Goal: Information Seeking & Learning: Learn about a topic

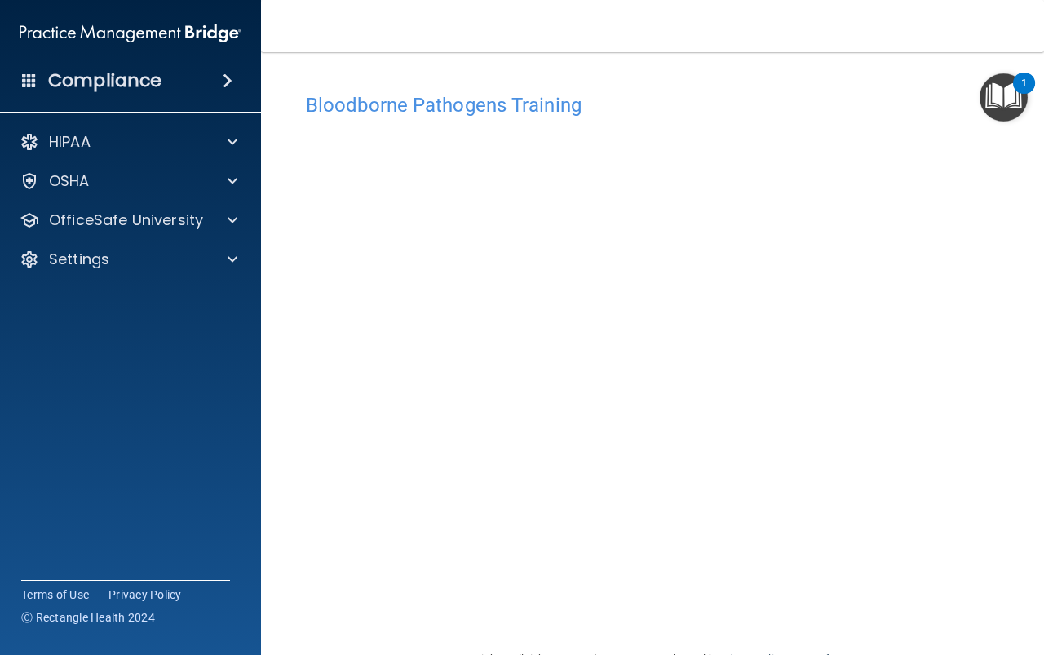
scroll to position [43, 0]
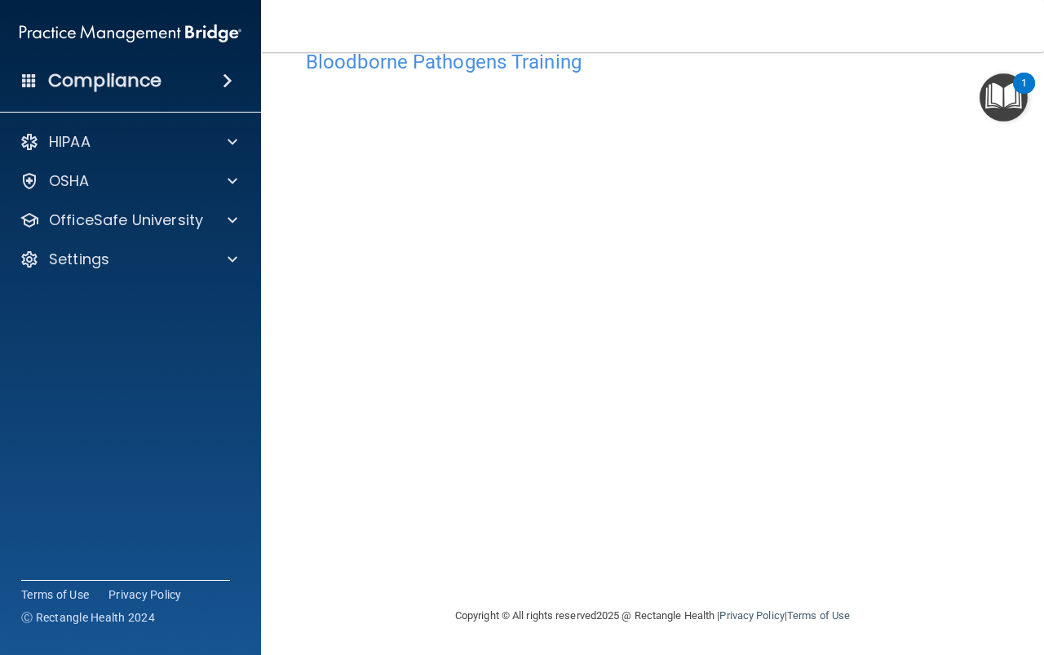
click at [1003, 299] on main "Bloodborne Pathogens Training This course doesn’t expire until 08/26/2025. Are …" at bounding box center [652, 353] width 783 height 603
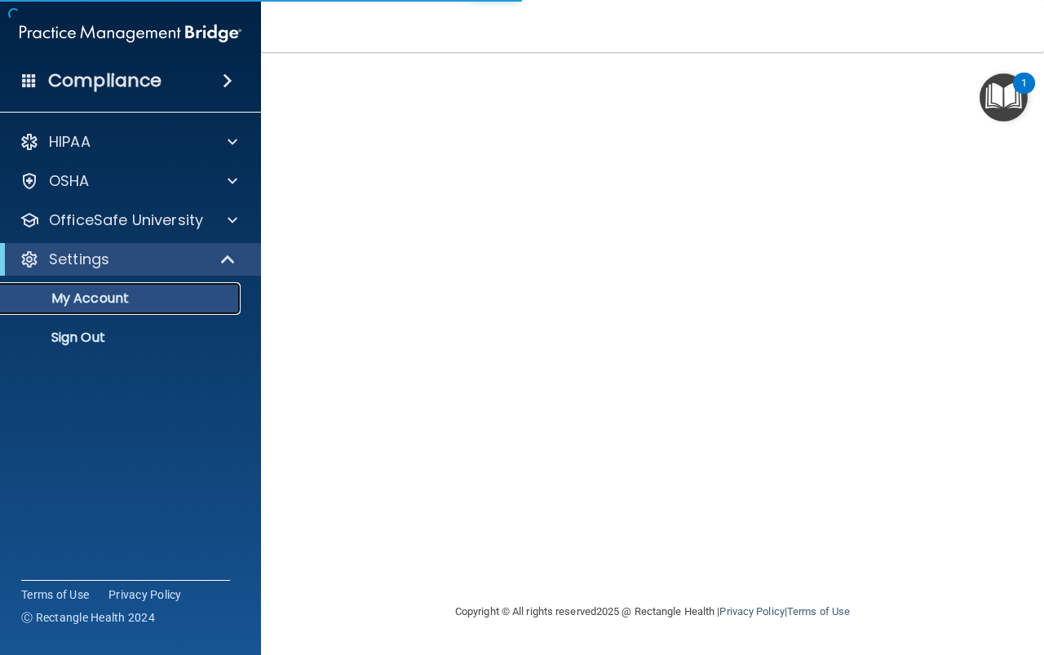
click at [234, 296] on link "My Account" at bounding box center [112, 298] width 257 height 33
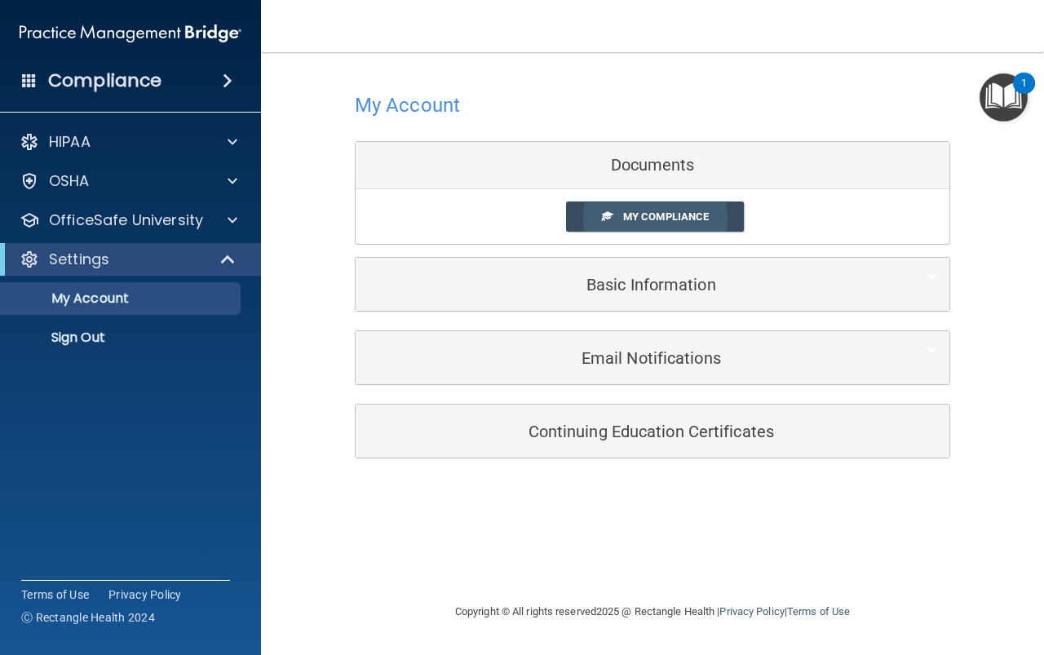
click at [670, 215] on span "My Compliance" at bounding box center [666, 216] width 86 height 12
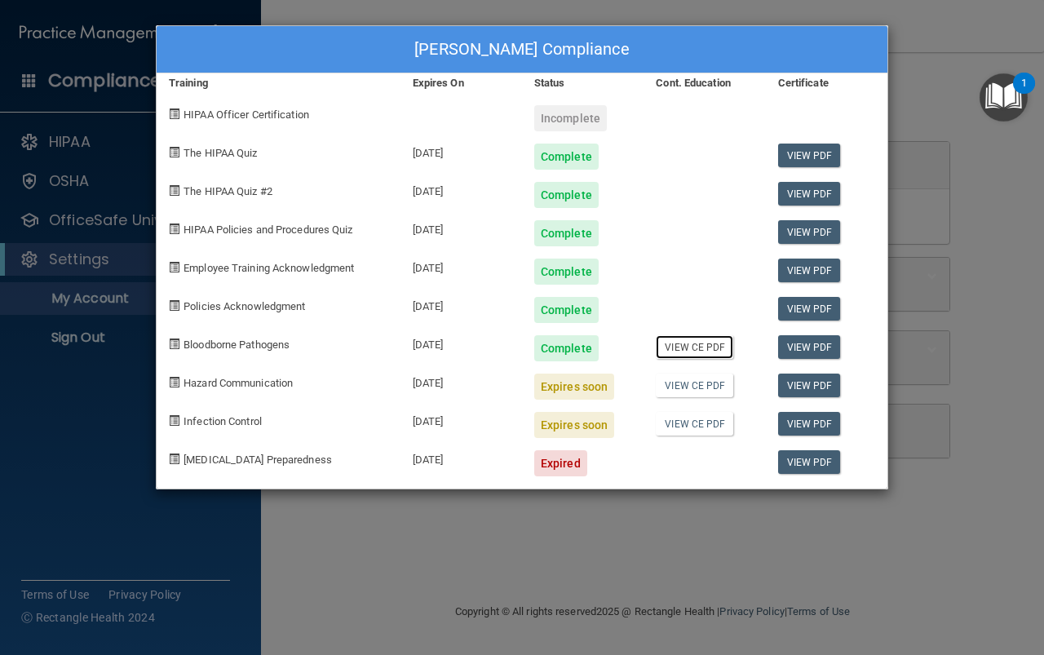
click at [686, 344] on link "View CE PDF" at bounding box center [694, 347] width 77 height 24
click at [802, 390] on link "View PDF" at bounding box center [809, 385] width 63 height 24
click at [696, 426] on link "View CE PDF" at bounding box center [694, 424] width 77 height 24
click at [800, 385] on link "View PDF" at bounding box center [809, 385] width 63 height 24
click at [837, 463] on link "View PDF" at bounding box center [809, 462] width 63 height 24
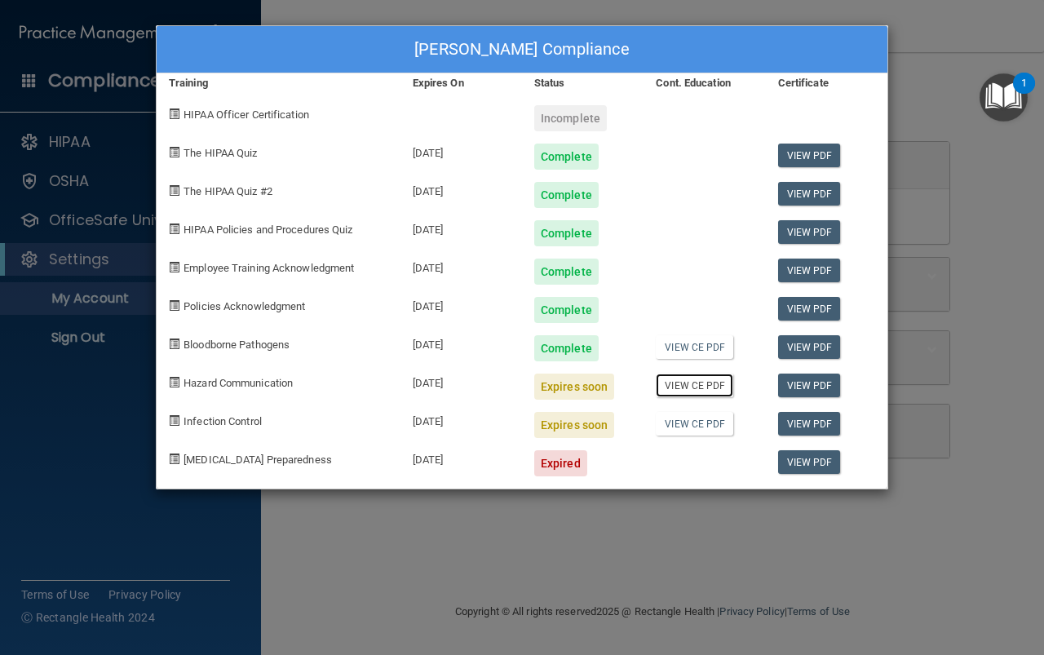
click at [689, 387] on link "View CE PDF" at bounding box center [694, 385] width 77 height 24
click at [811, 274] on link "View PDF" at bounding box center [809, 270] width 63 height 24
click at [835, 311] on link "View PDF" at bounding box center [809, 309] width 63 height 24
click at [786, 310] on link "View PDF" at bounding box center [809, 309] width 63 height 24
click at [567, 391] on div "Expires soon" at bounding box center [574, 386] width 80 height 26
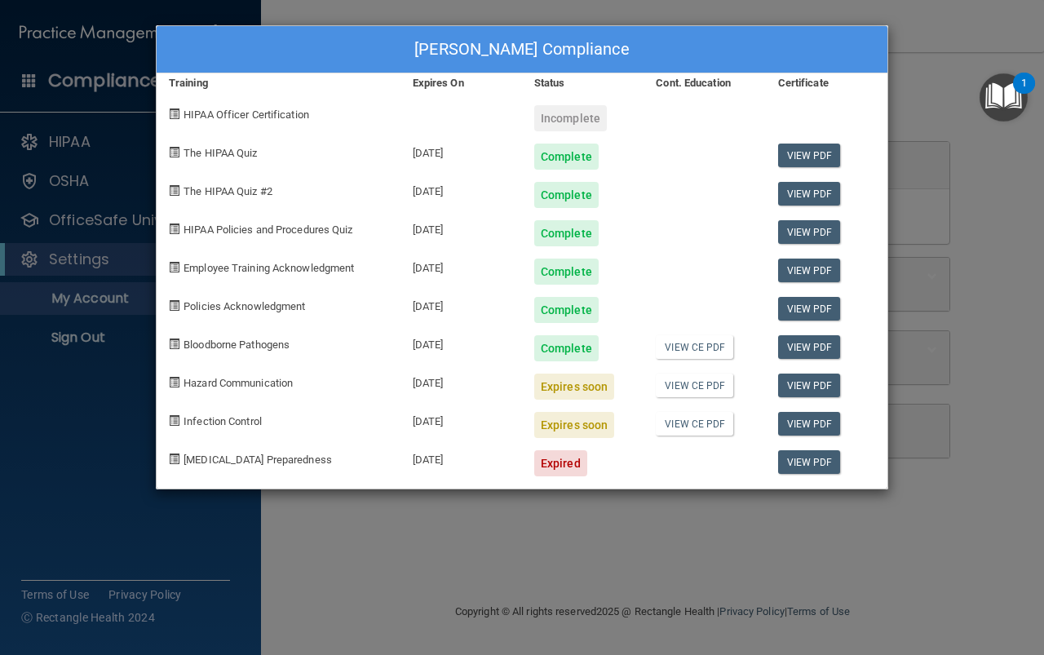
click at [112, 393] on div "Karen Chrispens's Compliance Training Expires On Status Cont. Education Certifi…" at bounding box center [522, 327] width 1044 height 655
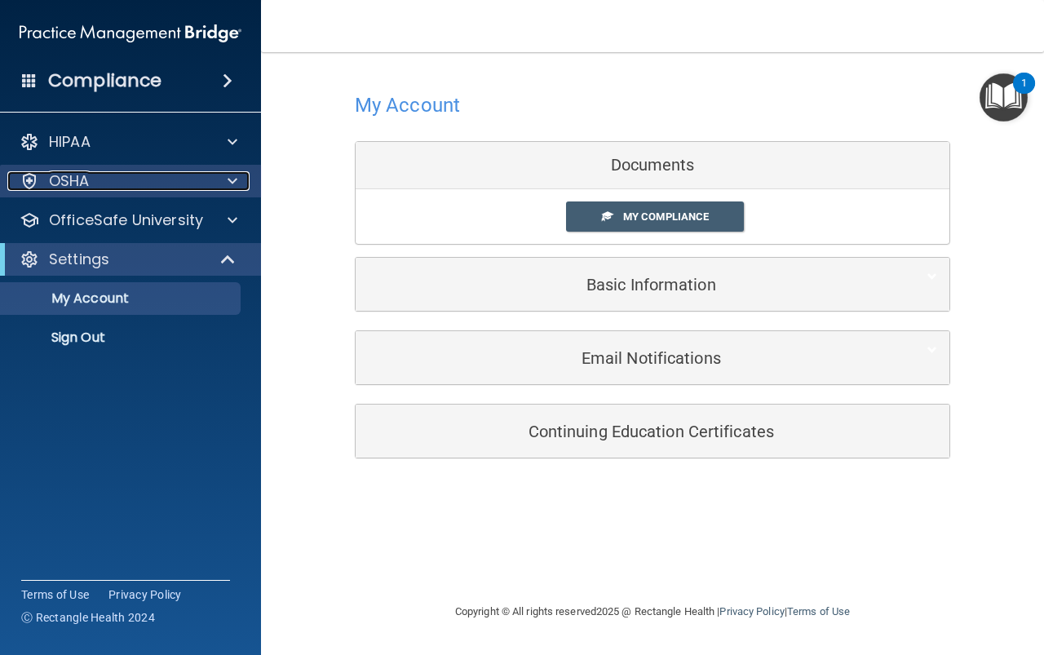
click at [80, 176] on p "OSHA" at bounding box center [69, 181] width 41 height 20
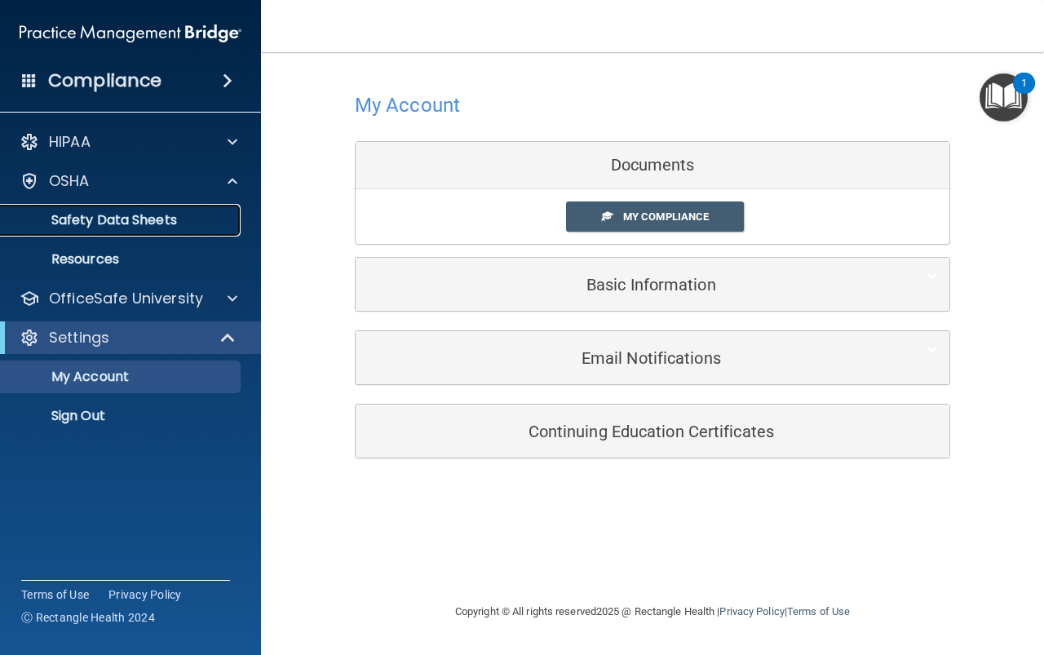
click at [92, 217] on p "Safety Data Sheets" at bounding box center [122, 220] width 223 height 16
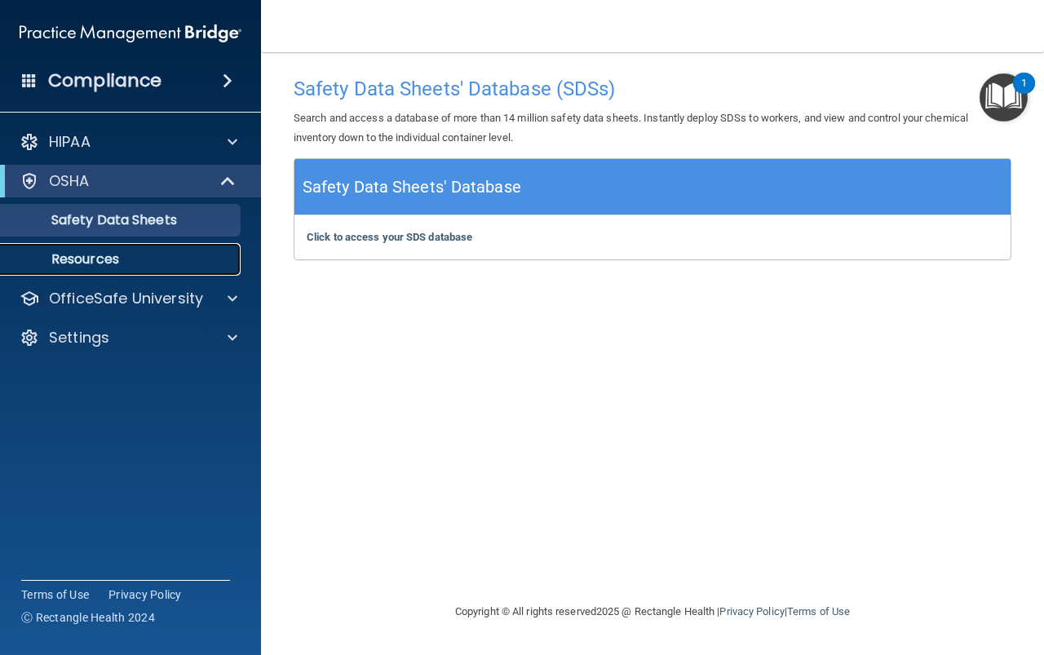
click at [94, 256] on p "Resources" at bounding box center [122, 259] width 223 height 16
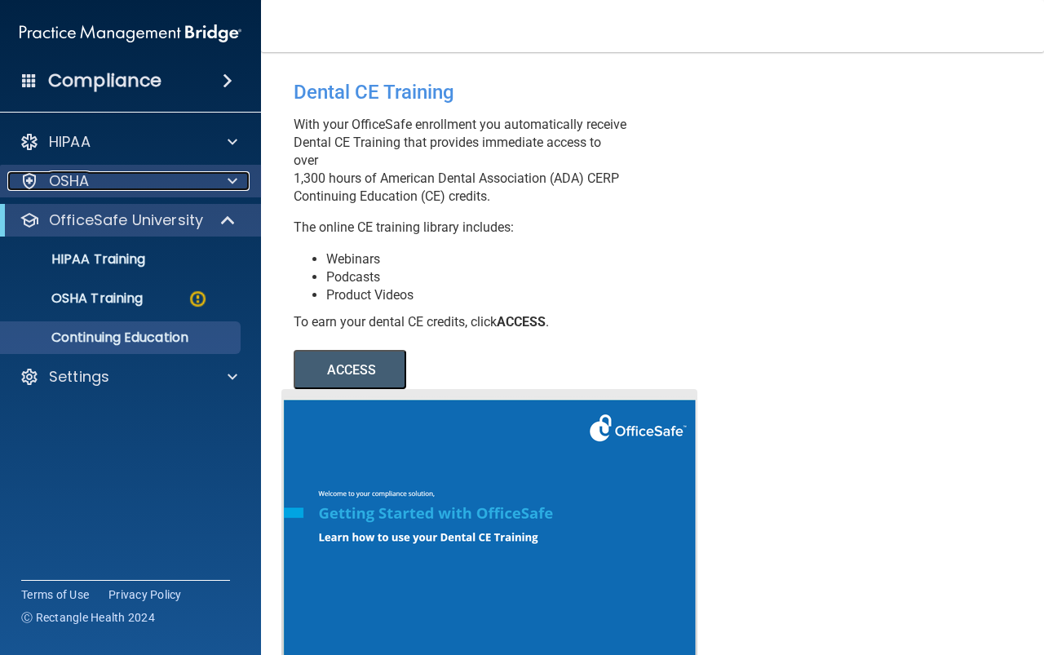
click at [73, 185] on p "OSHA" at bounding box center [69, 181] width 41 height 20
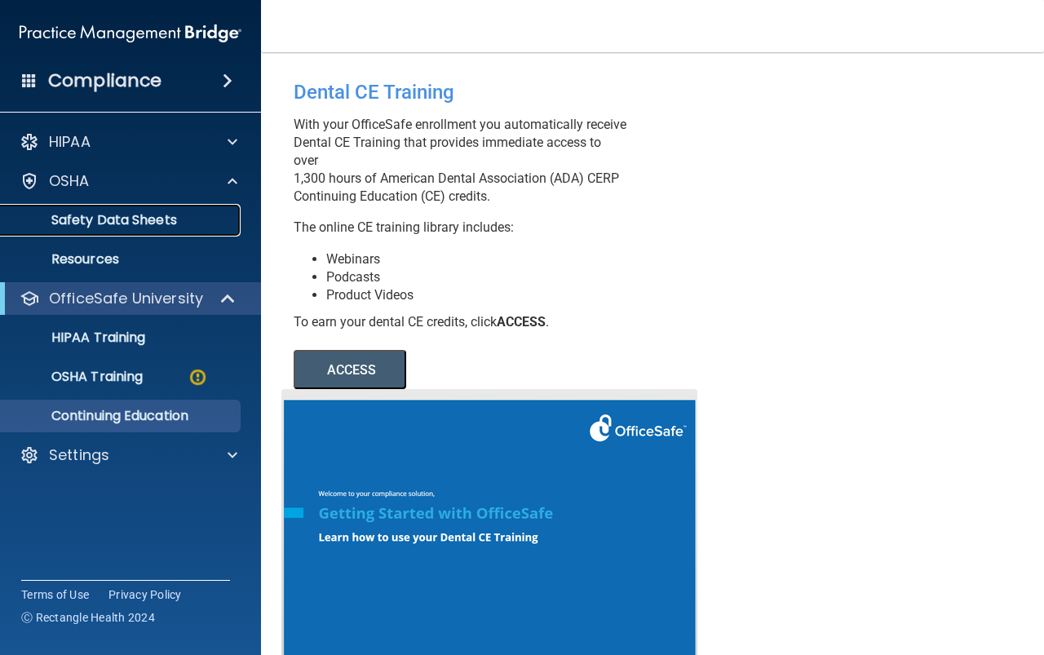
click at [126, 221] on p "Safety Data Sheets" at bounding box center [122, 220] width 223 height 16
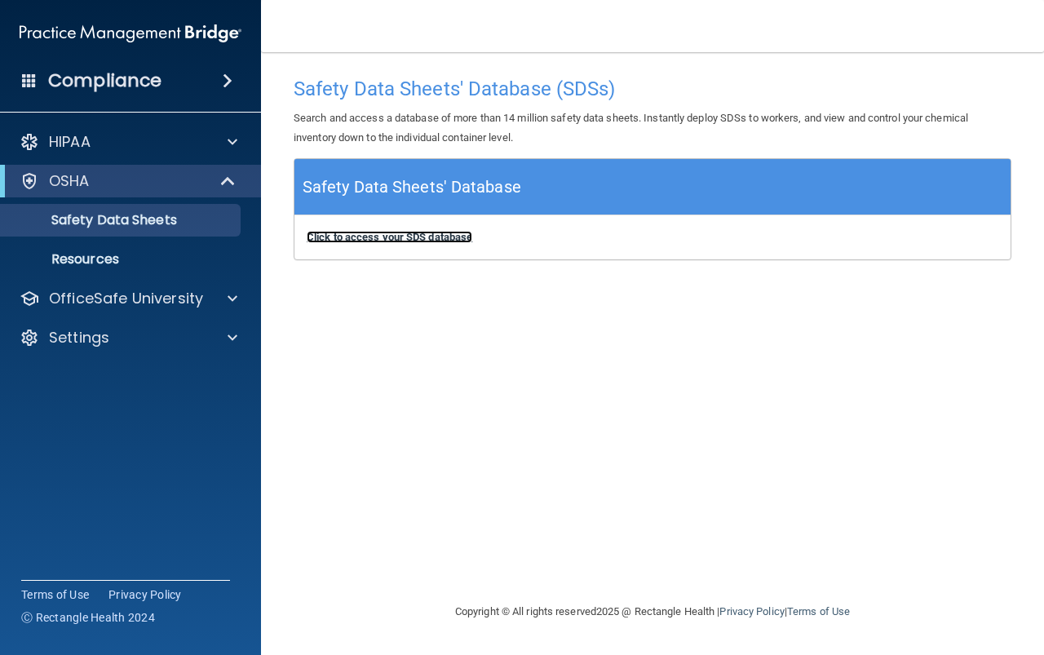
click at [418, 239] on b "Click to access your SDS database" at bounding box center [390, 237] width 166 height 12
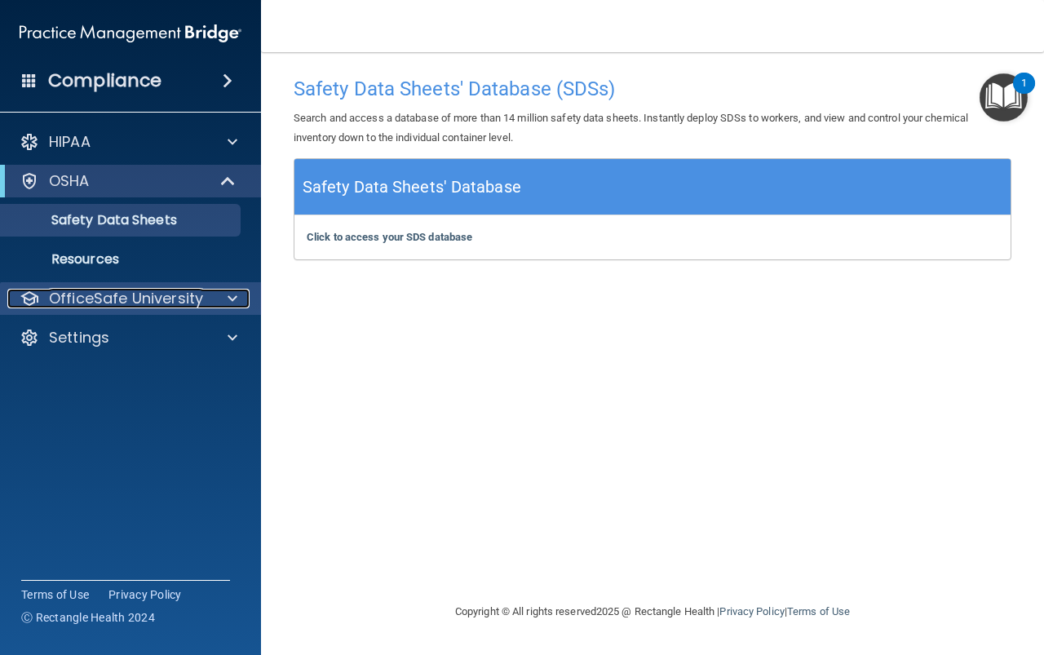
click at [154, 303] on p "OfficeSafe University" at bounding box center [126, 299] width 154 height 20
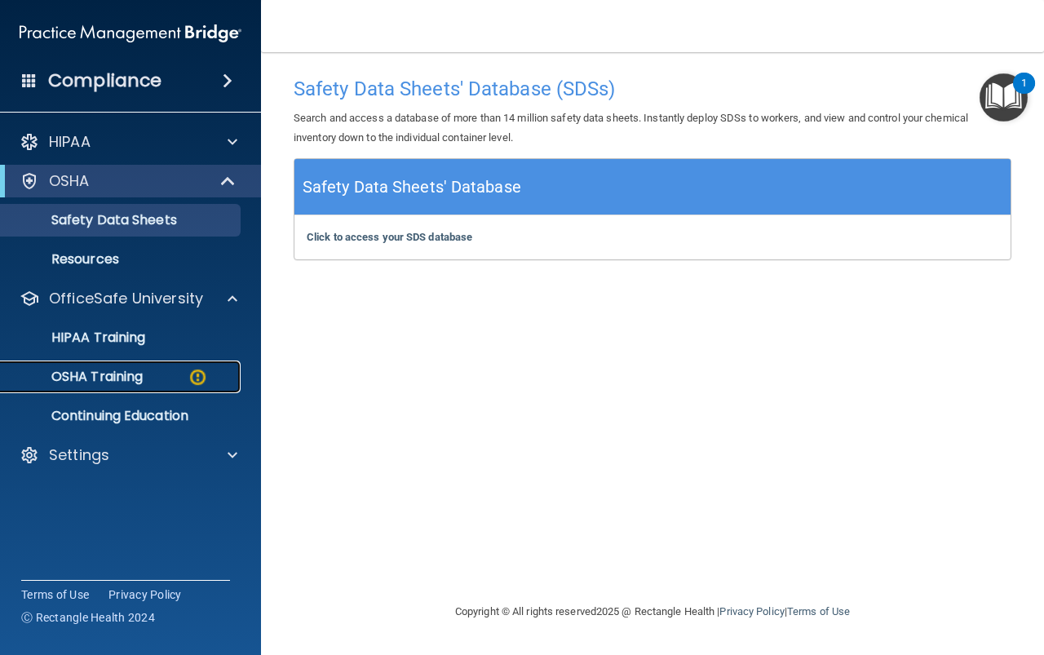
click at [154, 373] on div "OSHA Training" at bounding box center [122, 377] width 223 height 16
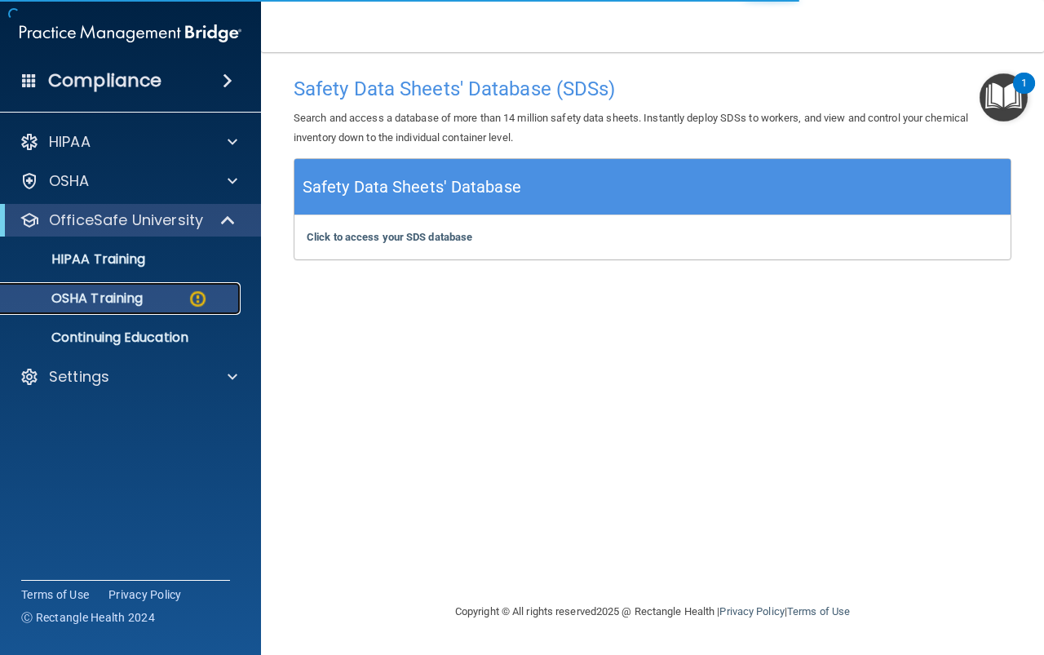
click at [138, 302] on p "OSHA Training" at bounding box center [77, 298] width 132 height 16
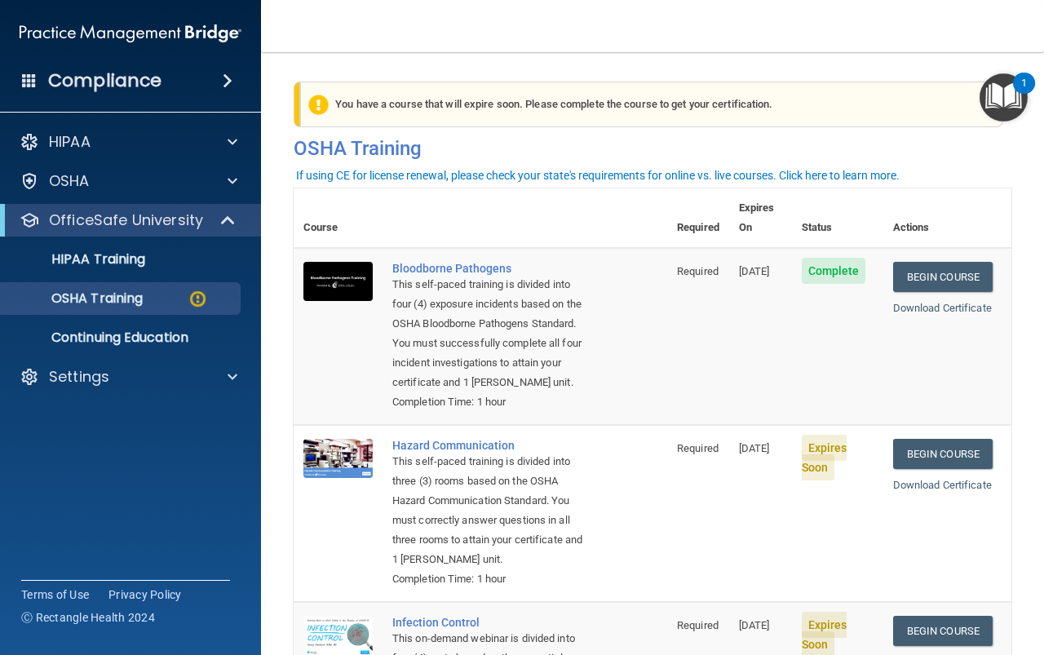
click at [708, 345] on td "Required" at bounding box center [698, 336] width 62 height 177
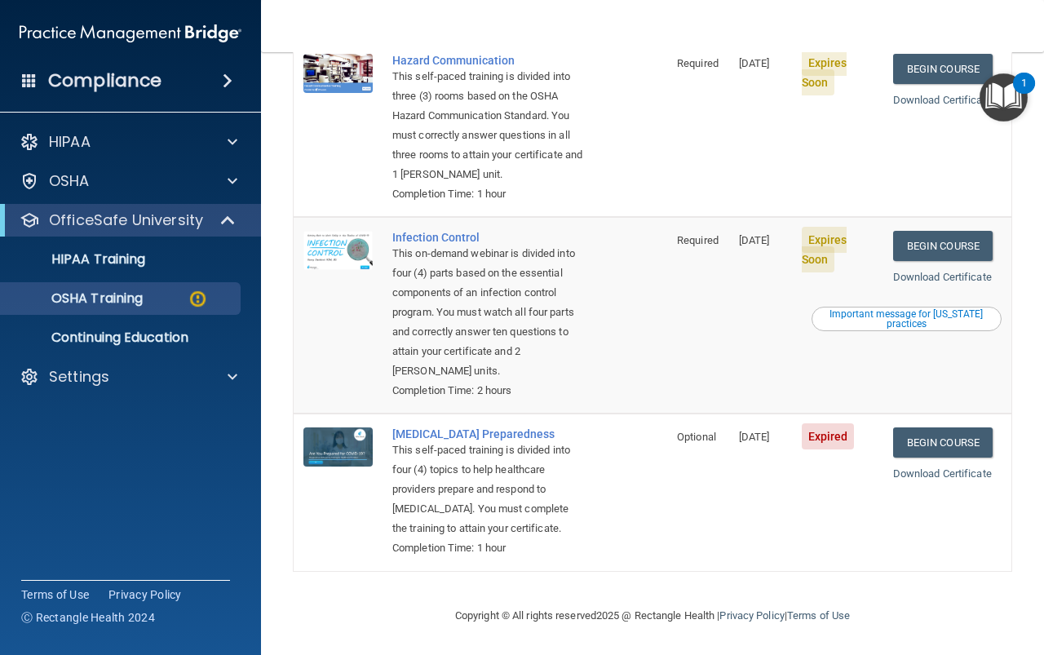
scroll to position [447, 0]
click at [964, 427] on link "Begin Course" at bounding box center [942, 442] width 99 height 30
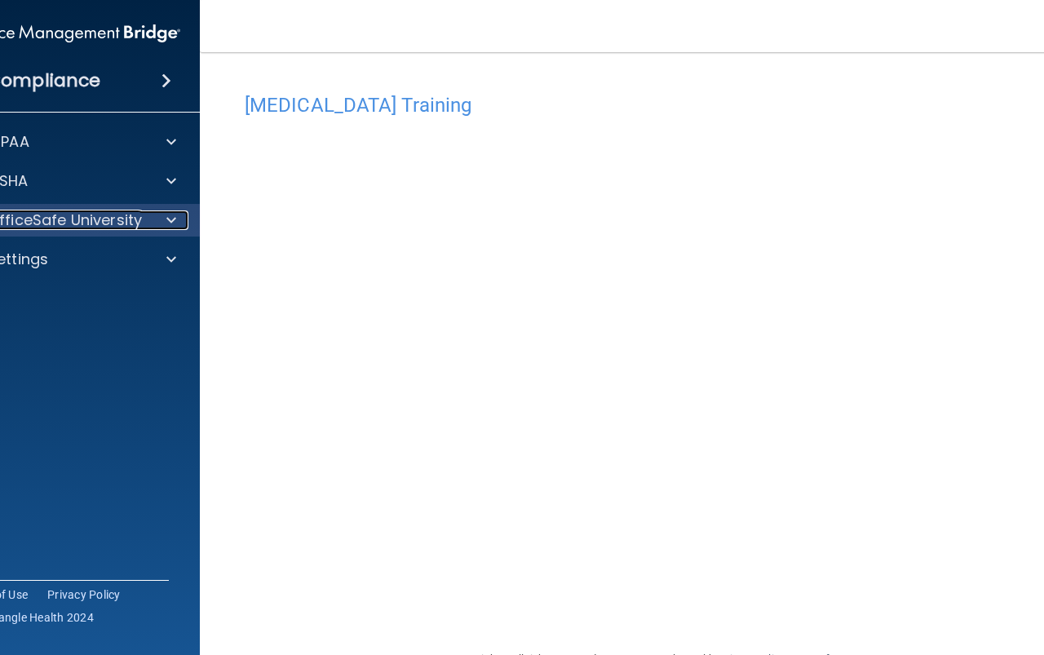
click at [68, 219] on p "OfficeSafe University" at bounding box center [65, 220] width 154 height 20
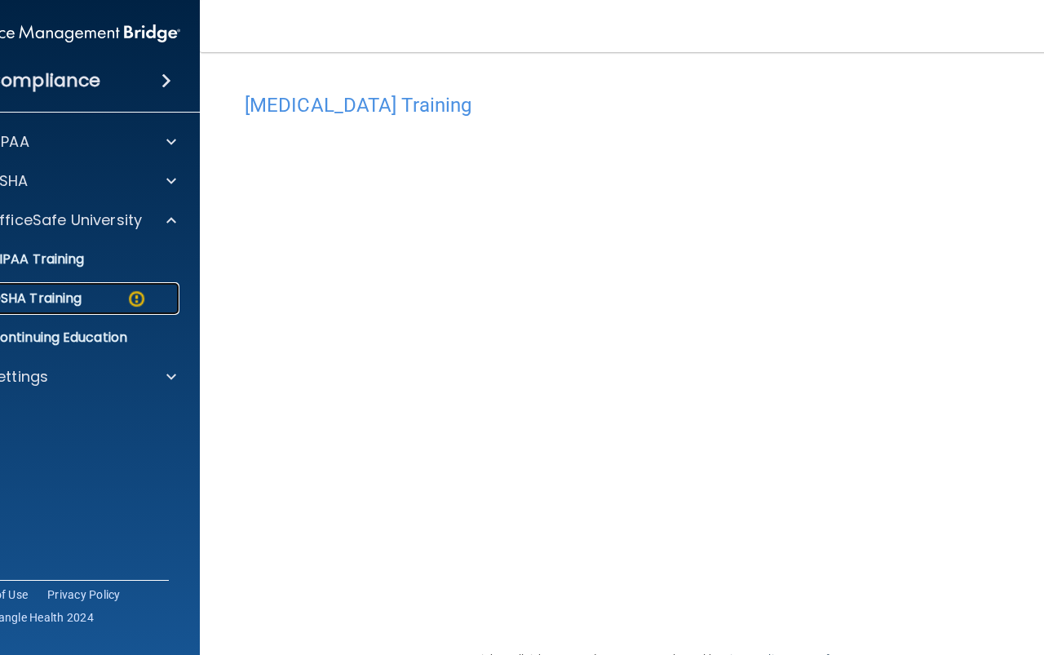
click at [29, 294] on p "OSHA Training" at bounding box center [15, 298] width 132 height 16
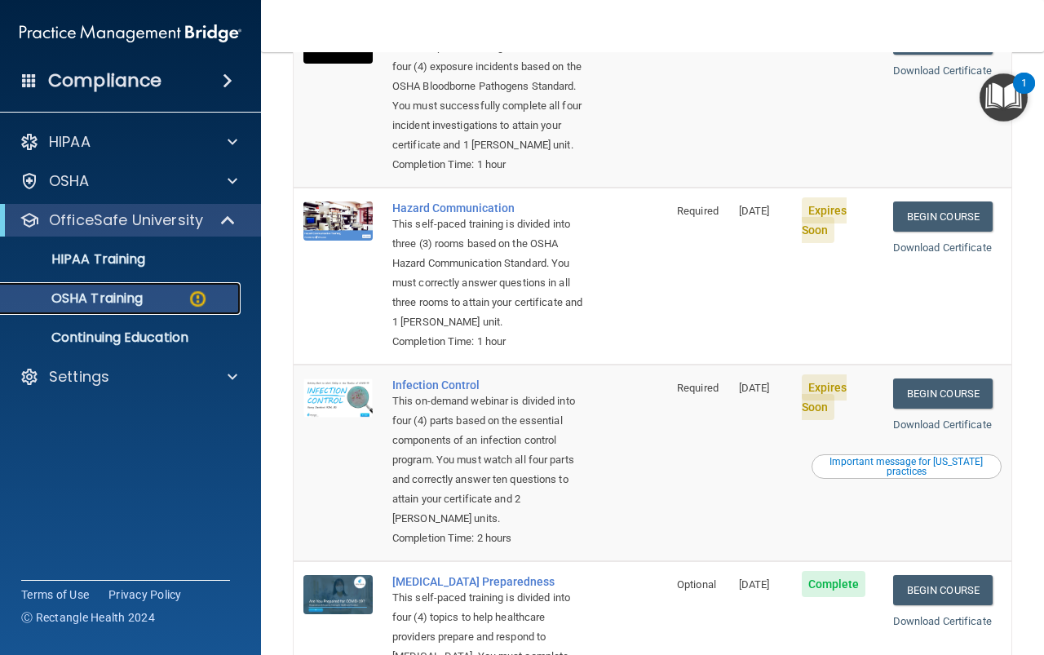
scroll to position [284, 0]
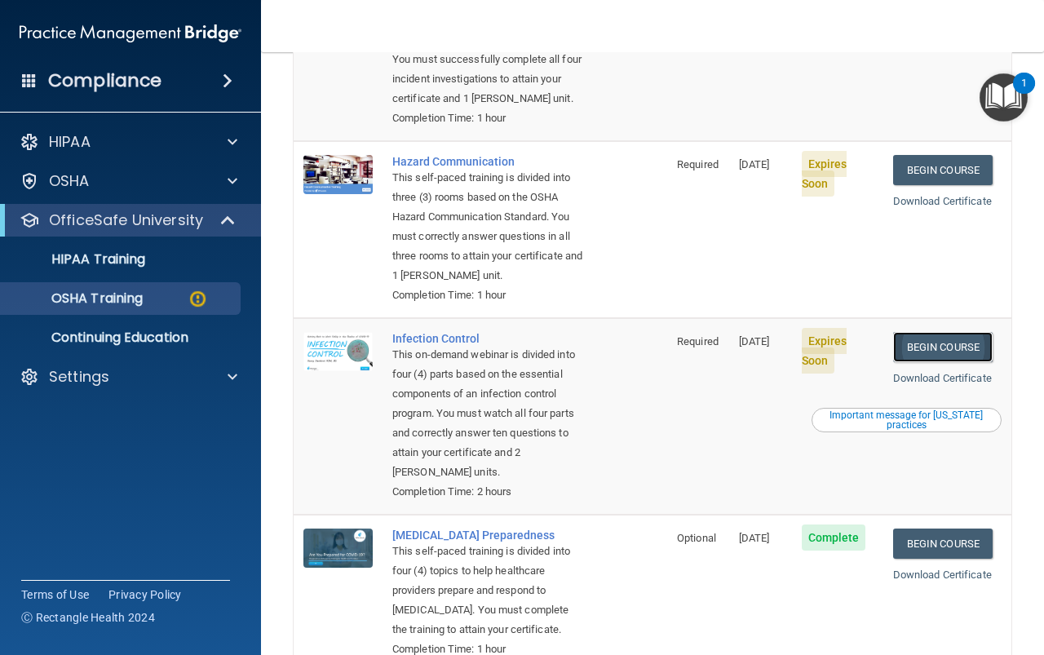
click at [915, 362] on link "Begin Course" at bounding box center [942, 347] width 99 height 30
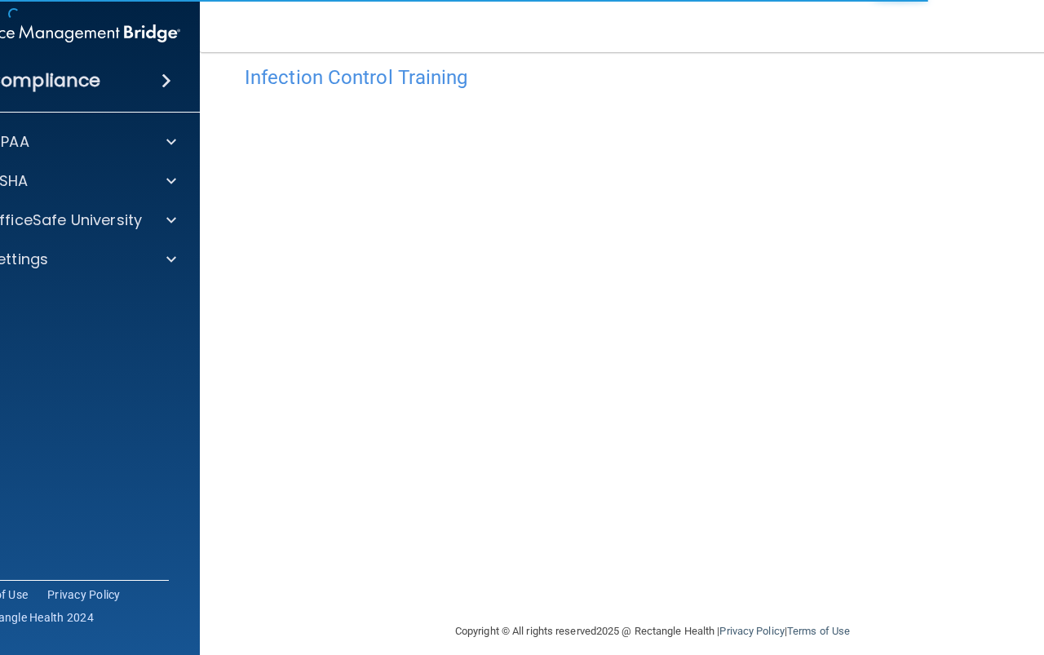
scroll to position [43, 0]
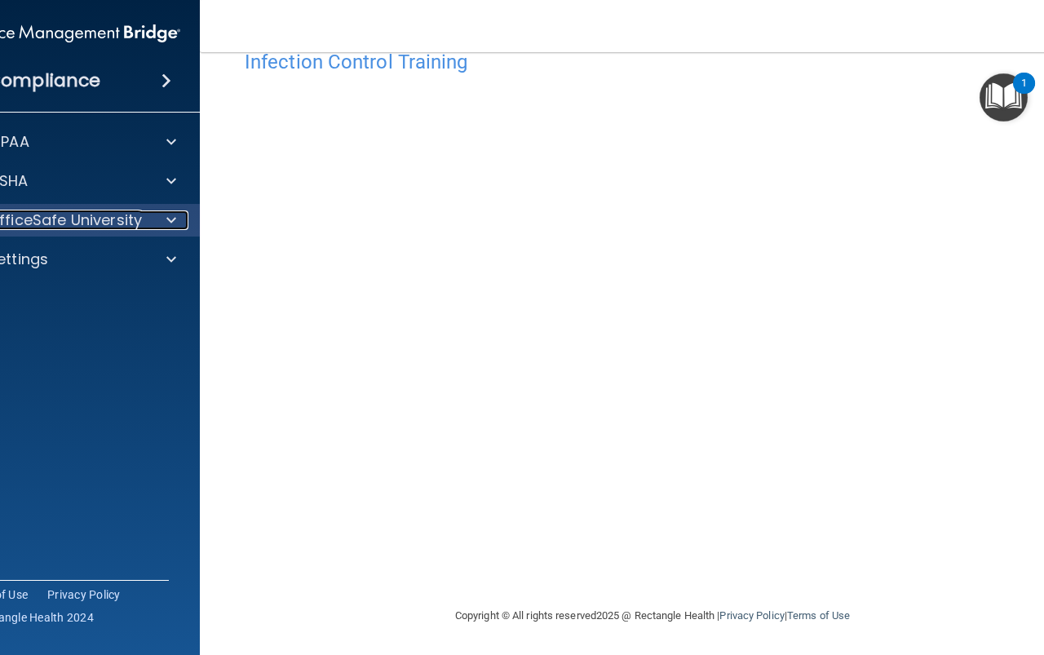
click at [71, 219] on p "OfficeSafe University" at bounding box center [65, 220] width 154 height 20
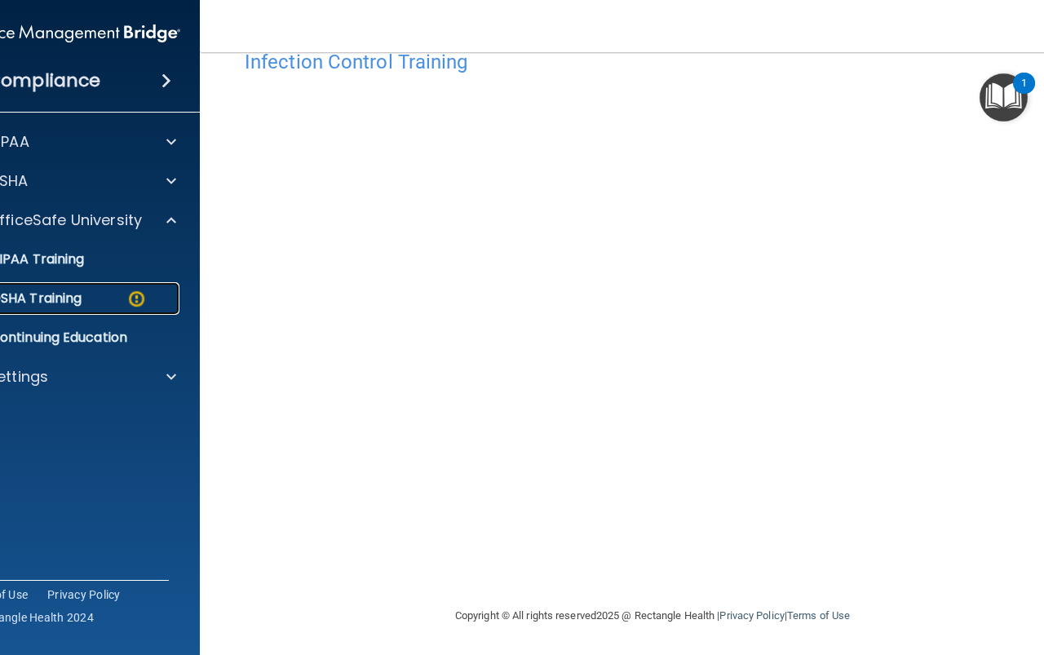
click at [68, 296] on p "OSHA Training" at bounding box center [15, 298] width 132 height 16
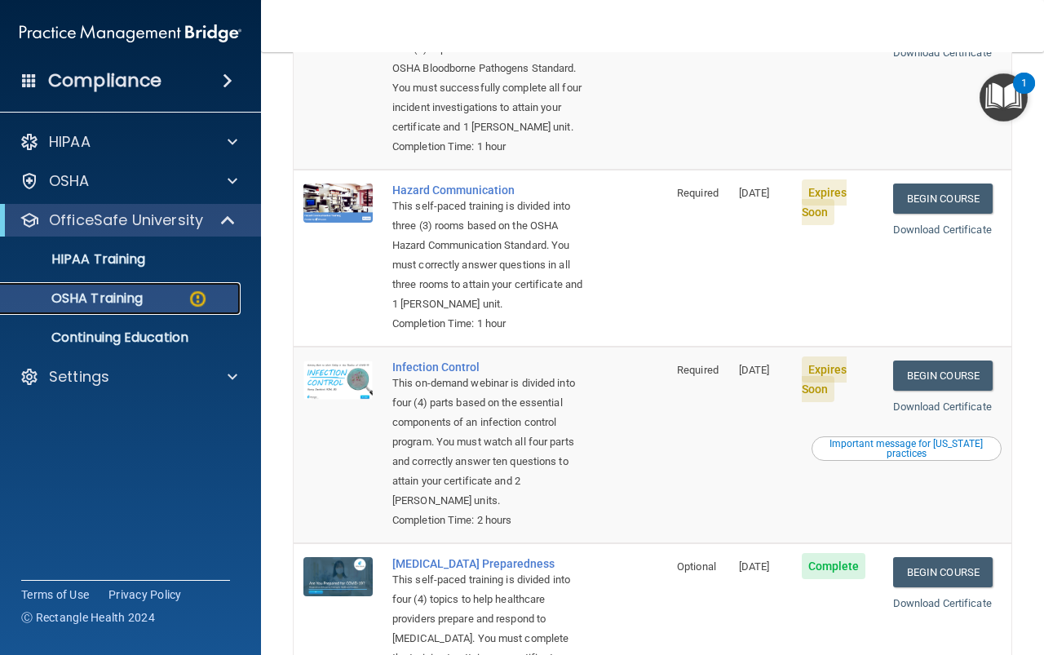
scroll to position [202, 0]
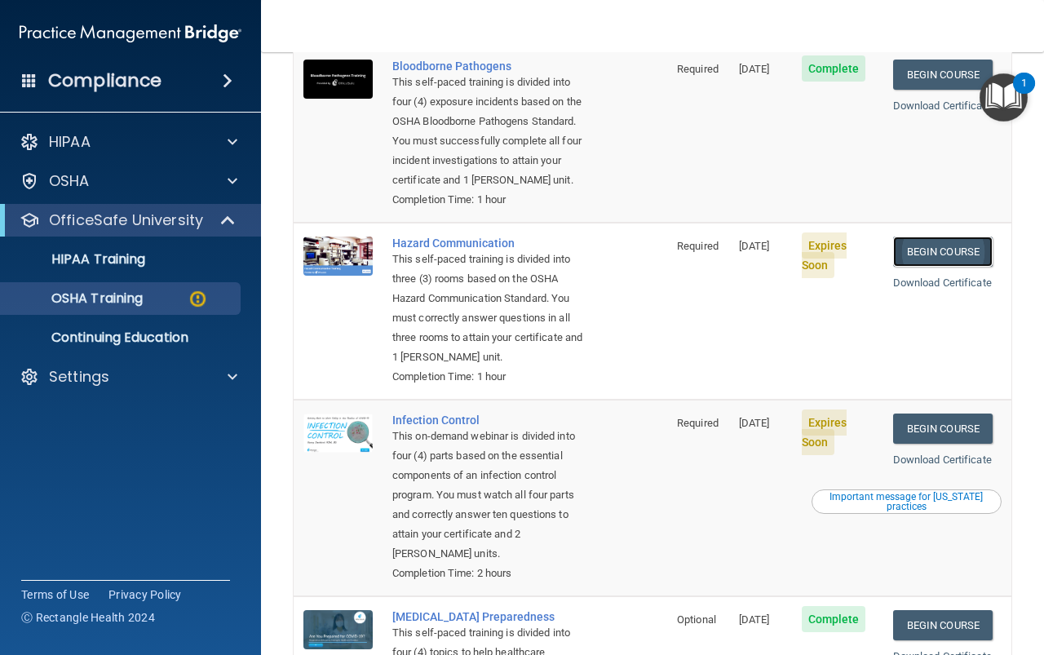
click at [934, 250] on link "Begin Course" at bounding box center [942, 251] width 99 height 30
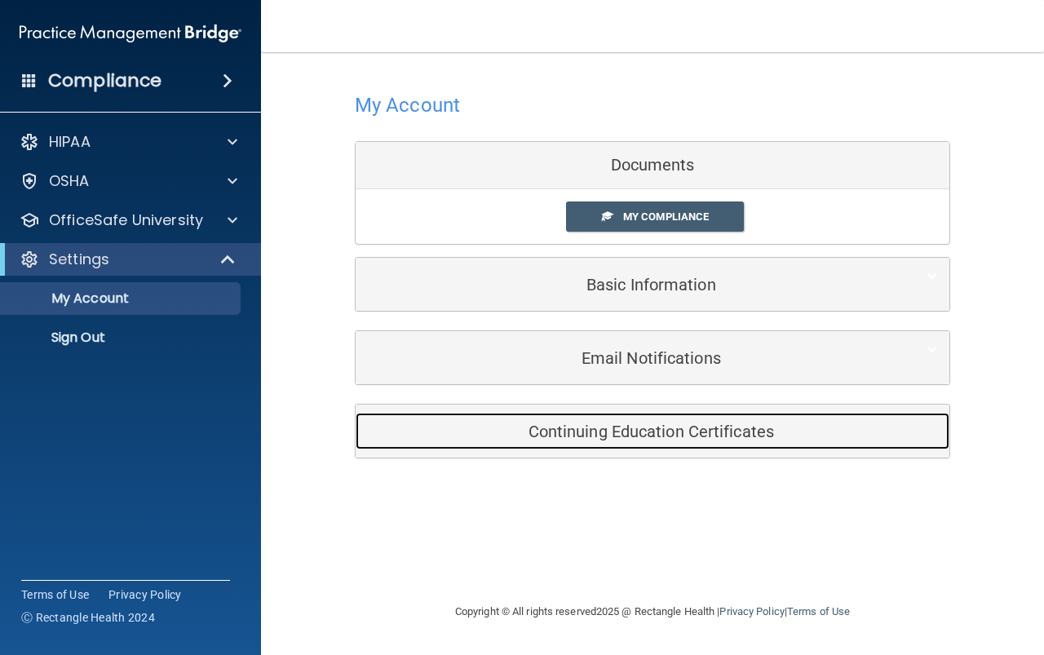
click at [647, 435] on h5 "Continuing Education Certificates" at bounding box center [627, 431] width 519 height 18
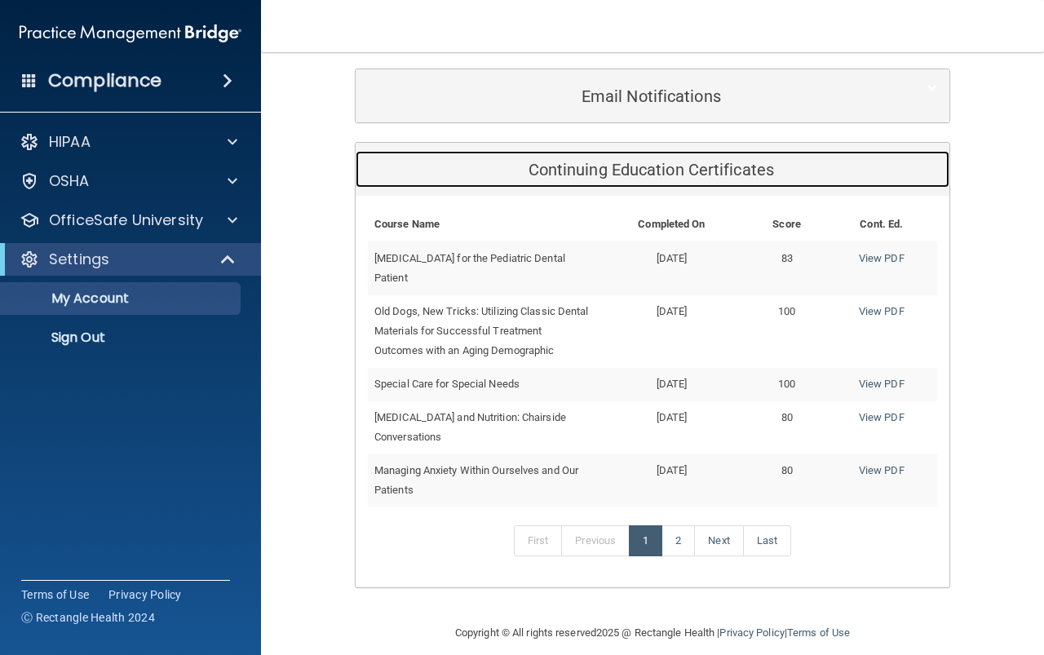
scroll to position [279, 0]
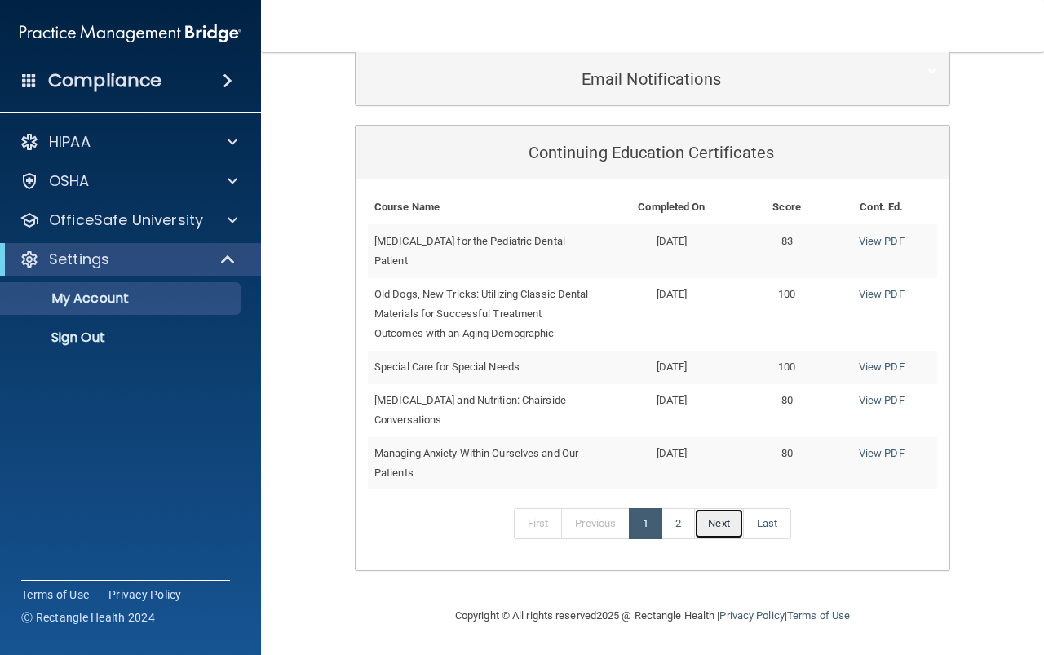
click at [707, 528] on link "Next" at bounding box center [718, 523] width 49 height 31
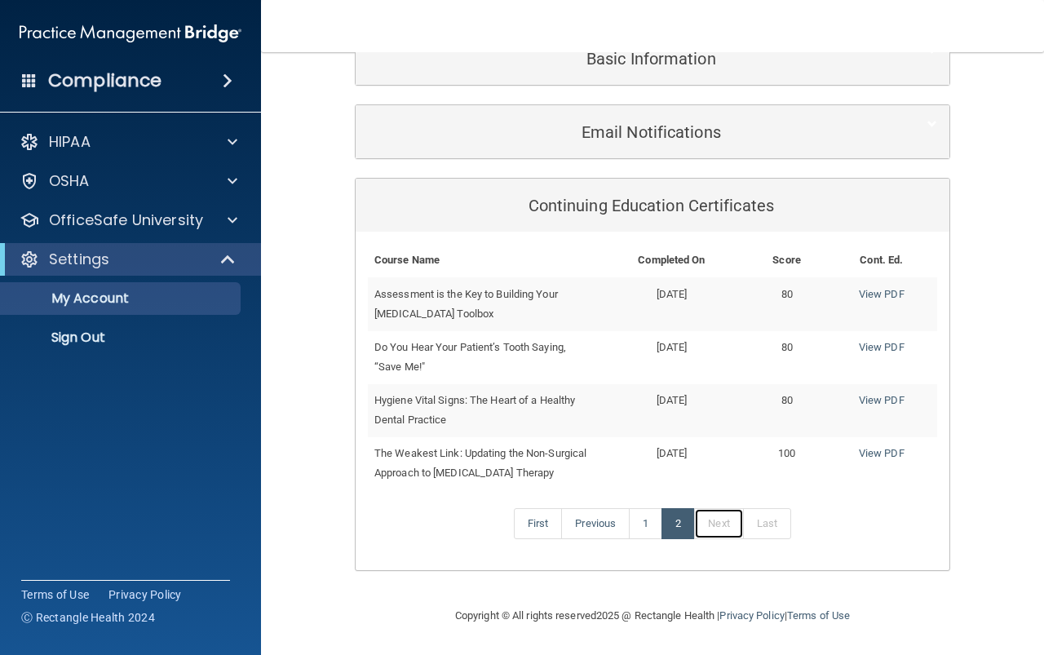
scroll to position [226, 0]
click at [601, 524] on link "Previous" at bounding box center [595, 523] width 68 height 31
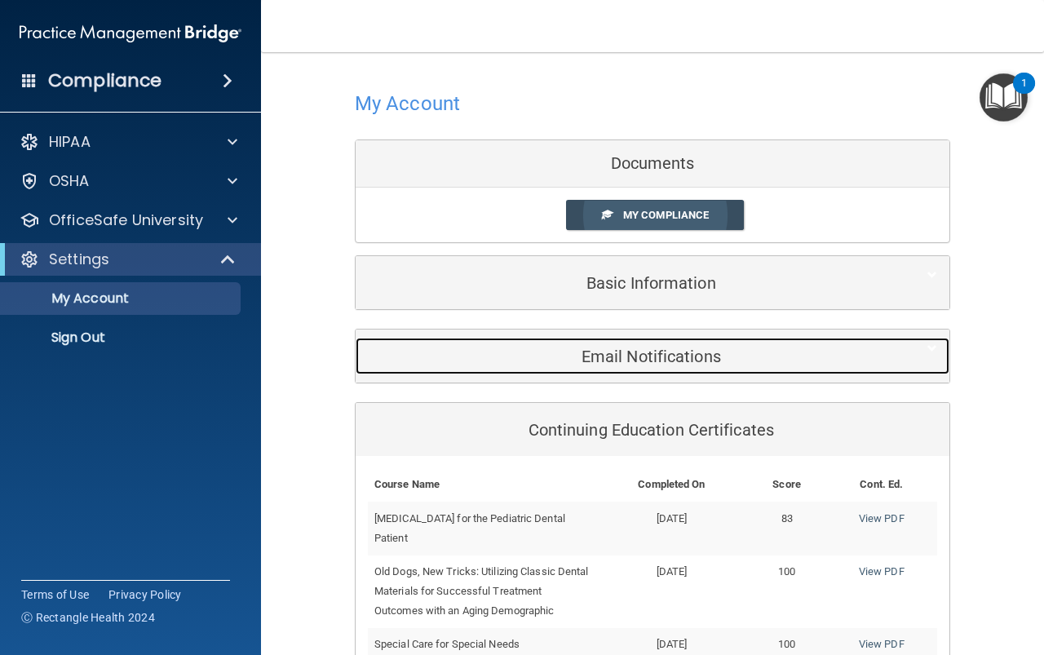
scroll to position [0, 0]
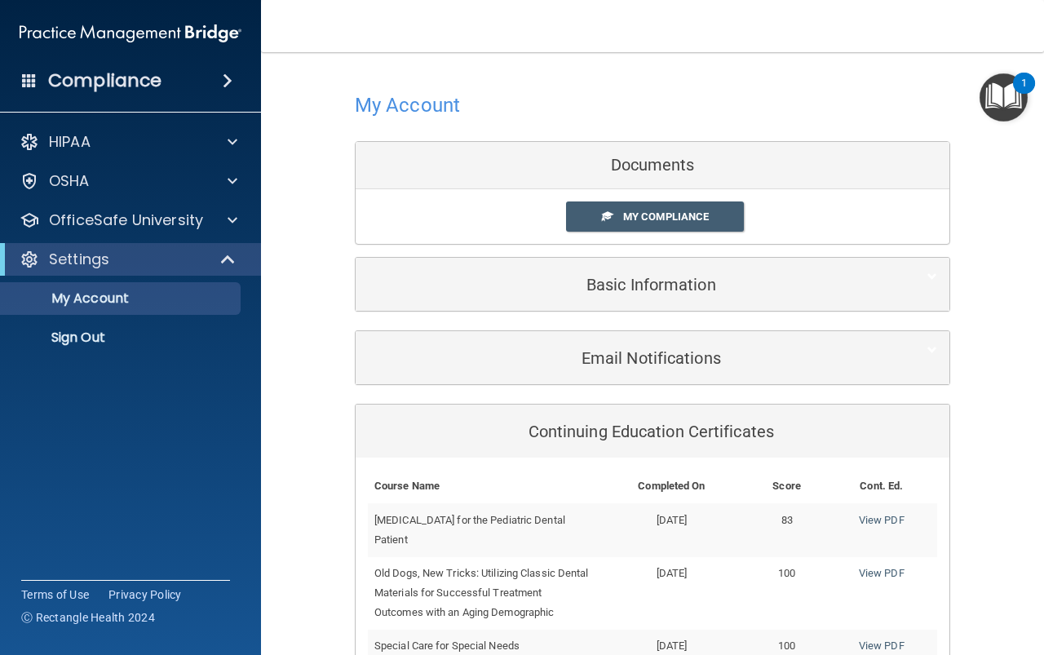
click at [587, 163] on div "Documents" at bounding box center [653, 165] width 594 height 47
click at [629, 219] on span "My Compliance" at bounding box center [666, 216] width 86 height 12
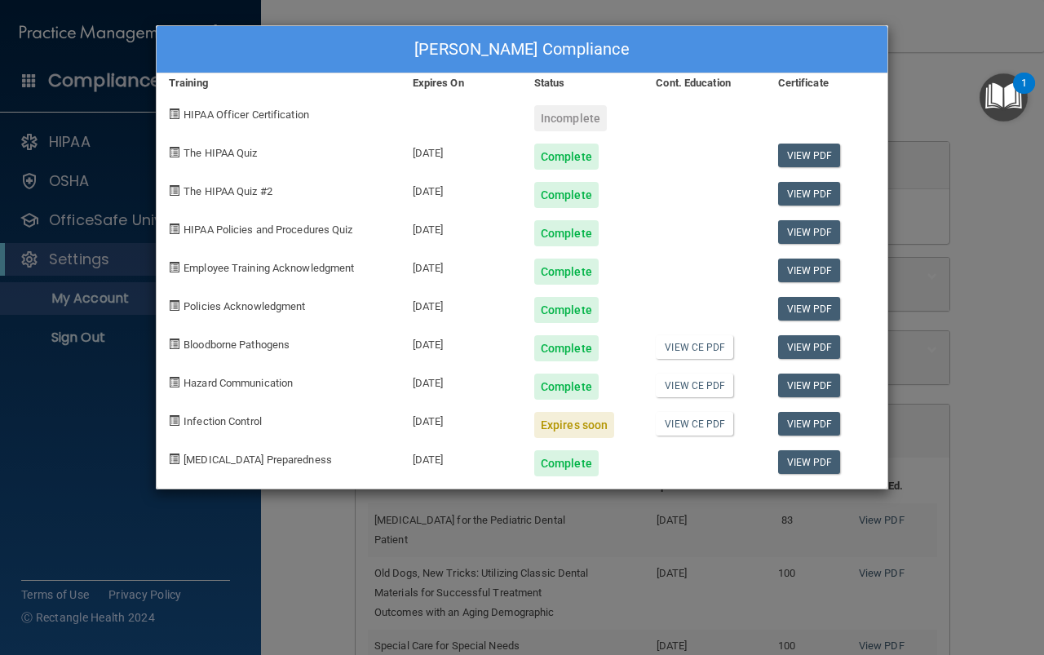
click at [58, 370] on div "[PERSON_NAME] Compliance Training Expires On Status Cont. Education Certificate…" at bounding box center [522, 327] width 1044 height 655
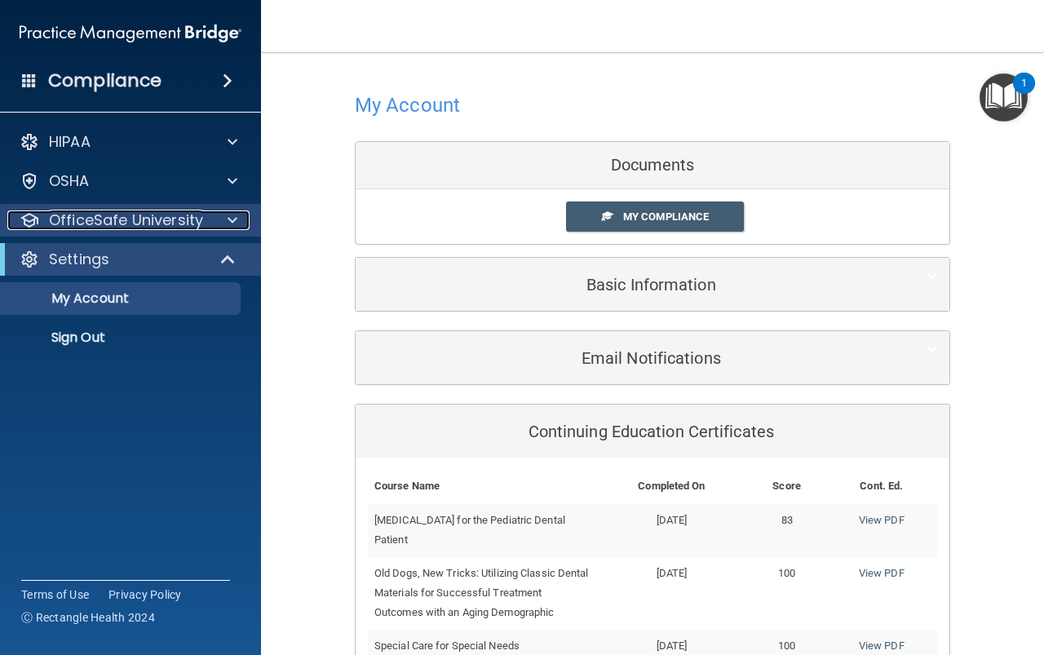
click at [128, 217] on p "OfficeSafe University" at bounding box center [126, 220] width 154 height 20
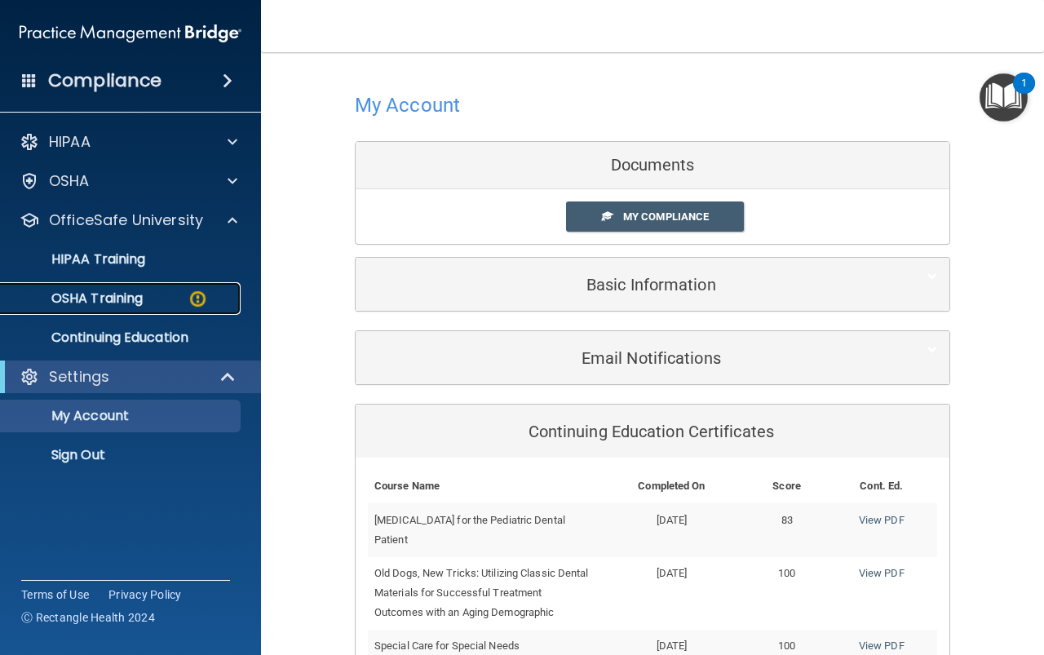
click at [134, 298] on p "OSHA Training" at bounding box center [77, 298] width 132 height 16
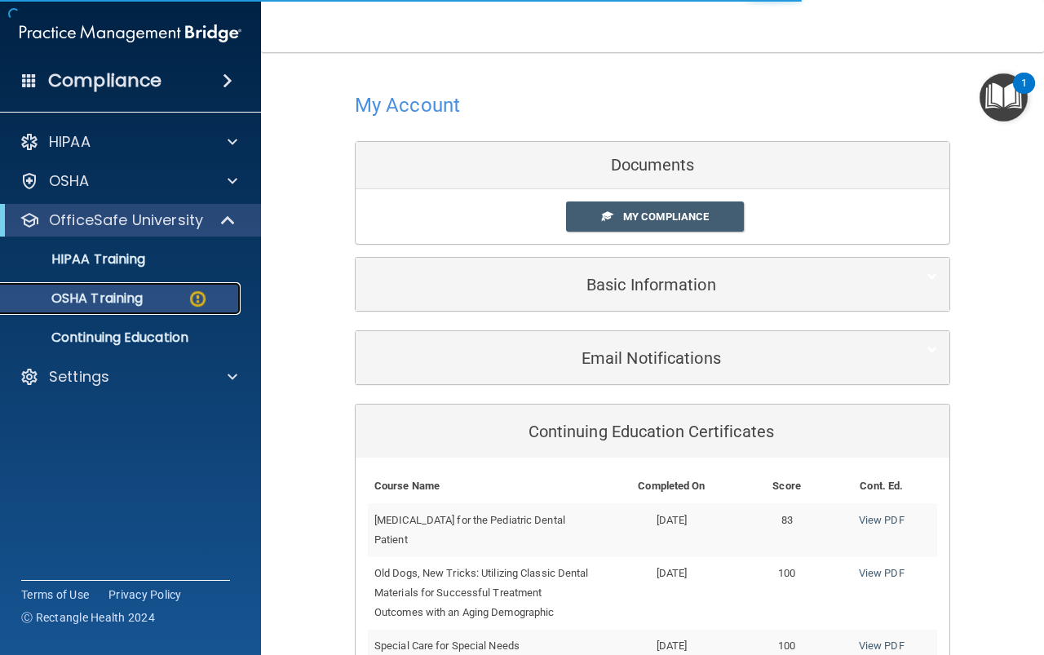
click at [157, 298] on div "OSHA Training" at bounding box center [122, 298] width 223 height 16
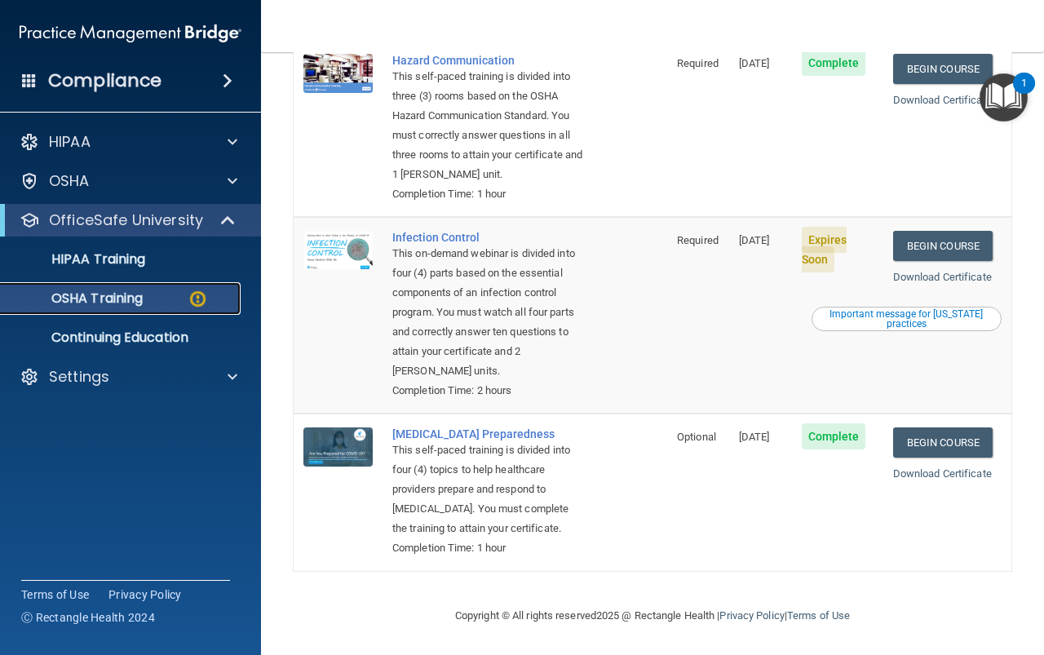
scroll to position [447, 0]
click at [910, 231] on link "Begin Course" at bounding box center [942, 246] width 99 height 30
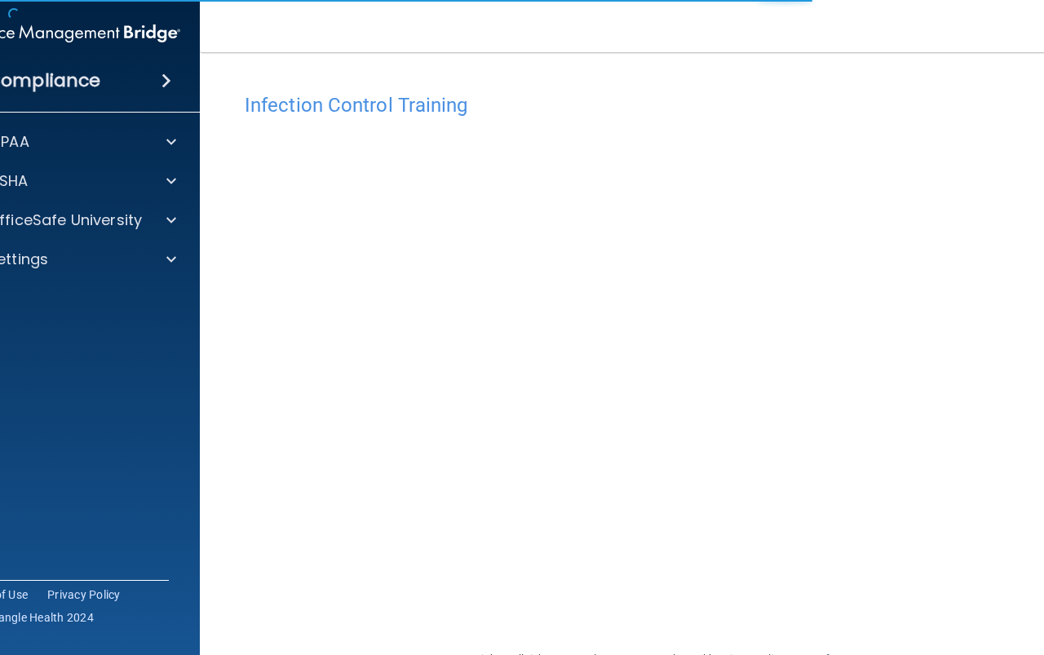
scroll to position [43, 0]
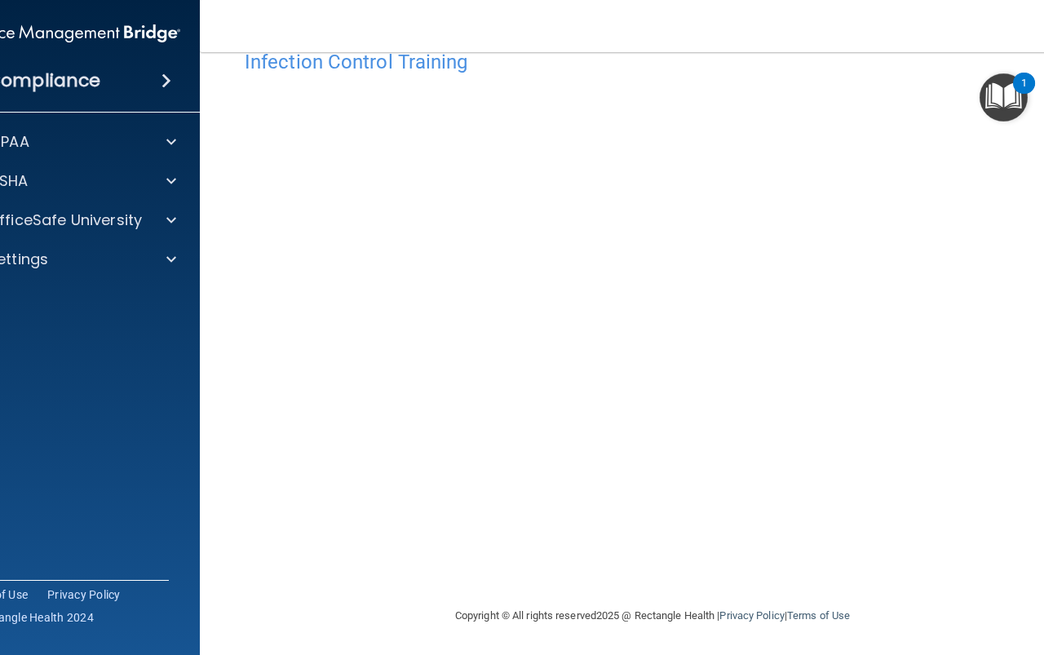
click at [576, 37] on nav "Toggle navigation [PERSON_NAME] [EMAIL_ADDRESS][DOMAIN_NAME] Manage My Enterpri…" at bounding box center [652, 26] width 905 height 52
click at [119, 303] on accordion "HIPAA Documents and Policies Report an Incident Business Associates Emergency P…" at bounding box center [70, 281] width 262 height 325
click at [203, 399] on main "Infection Control Training This course doesn’t expire until [DATE]. Are you sur…" at bounding box center [652, 353] width 905 height 603
